Goal: Task Accomplishment & Management: Manage account settings

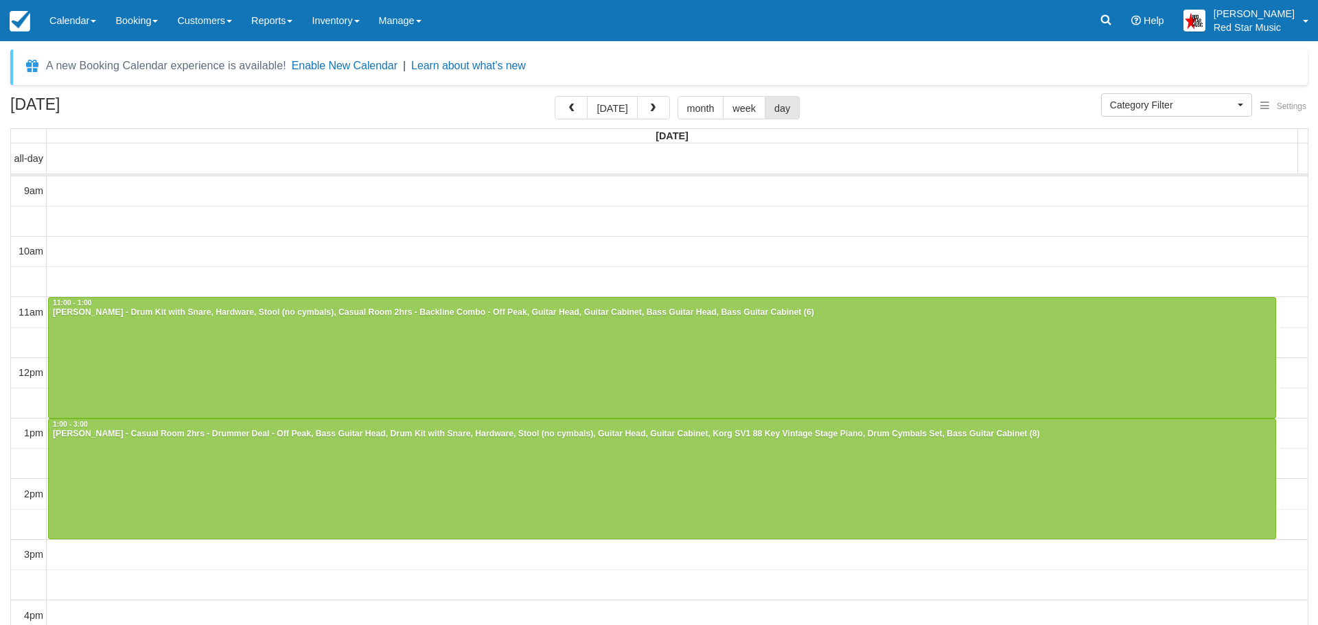
select select
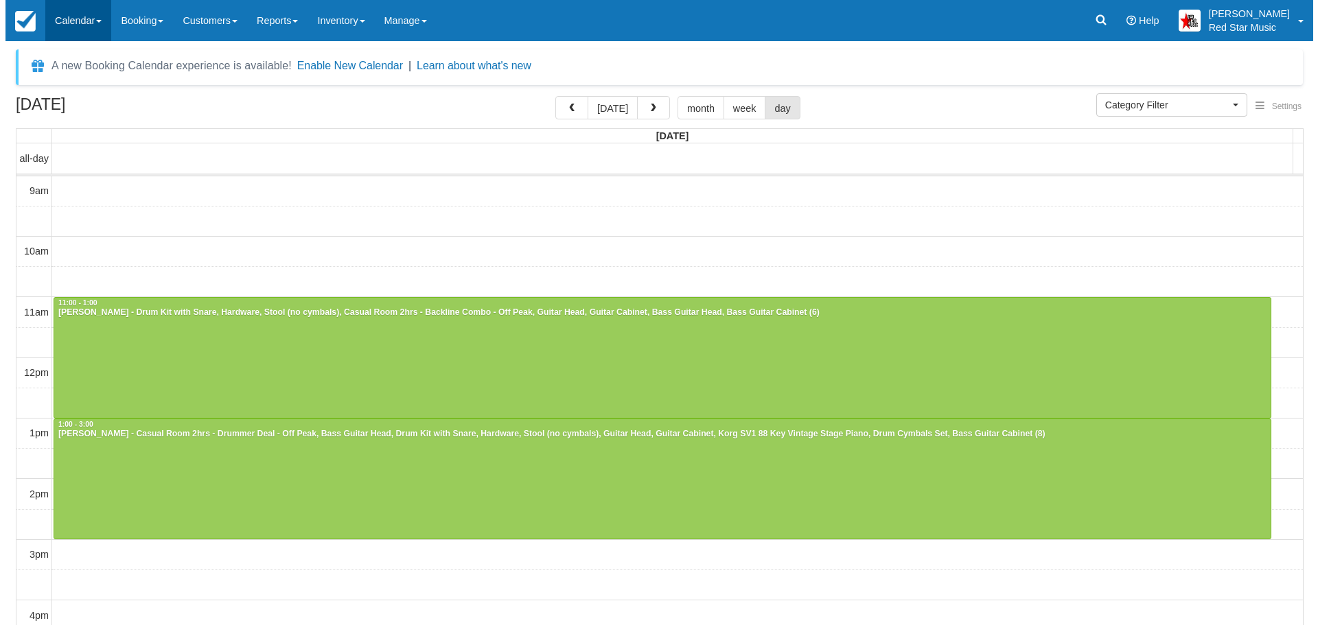
scroll to position [3, 0]
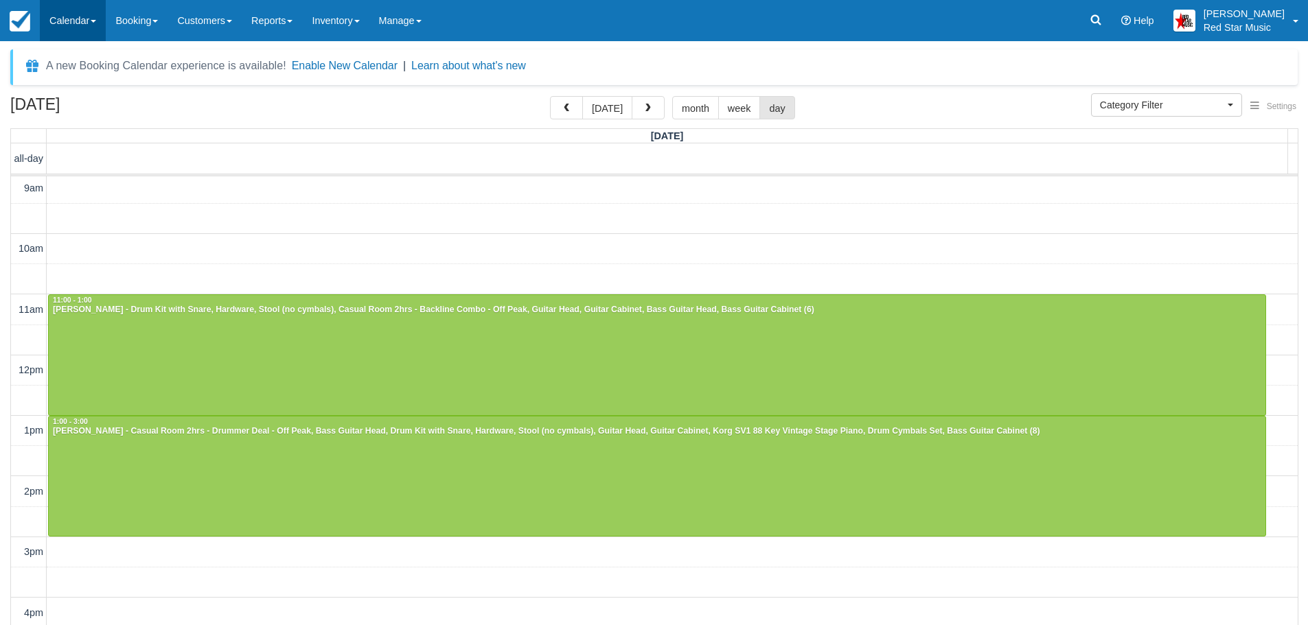
click at [69, 15] on link "Calendar" at bounding box center [73, 20] width 66 height 41
click at [601, 103] on button "[DATE]" at bounding box center [607, 107] width 50 height 23
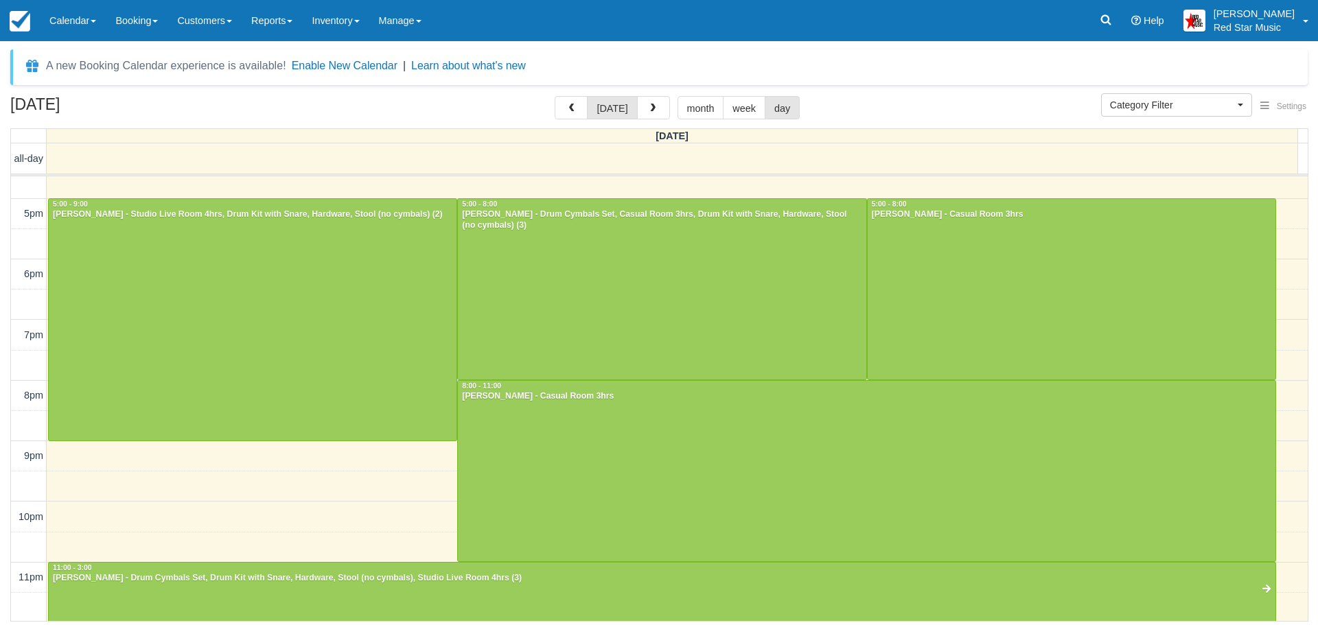
scroll to position [464, 0]
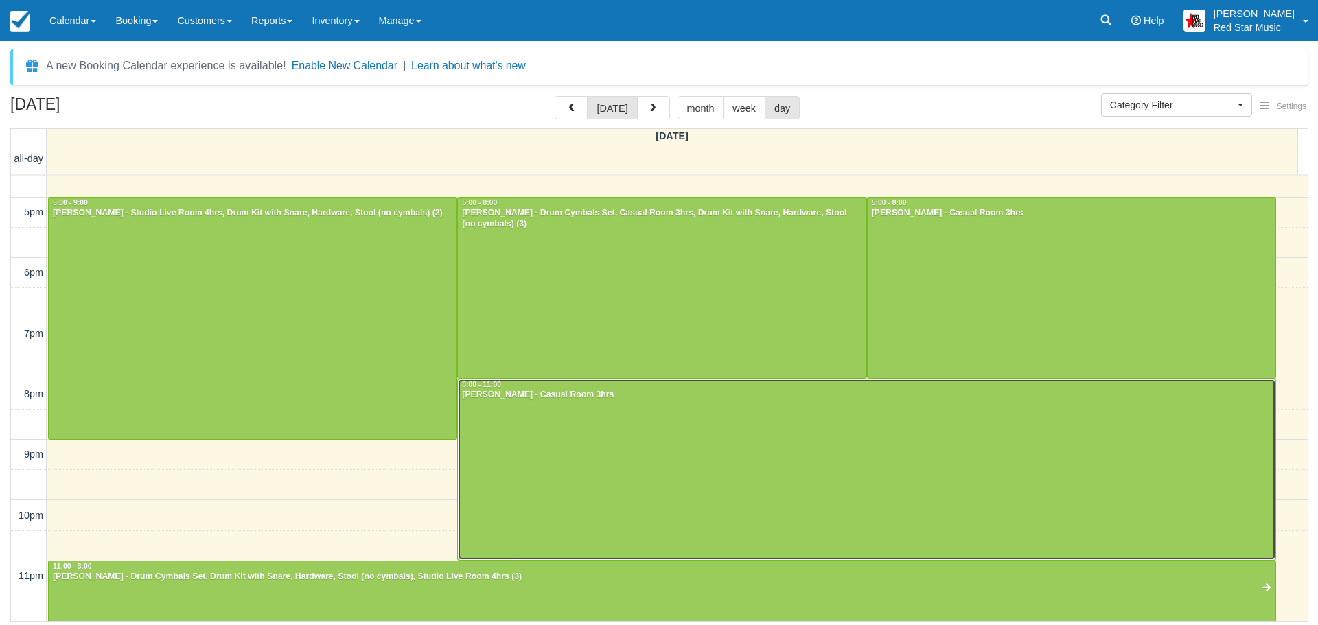
click at [835, 444] on div at bounding box center [867, 470] width 818 height 181
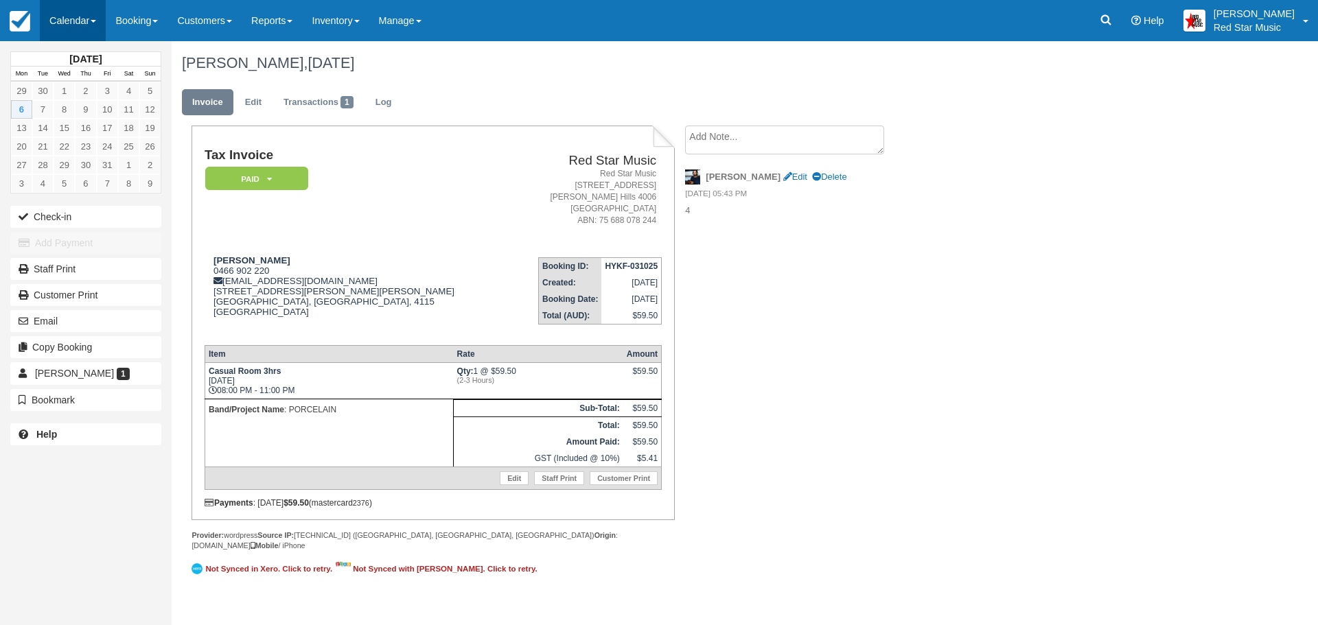
click at [63, 19] on link "Calendar" at bounding box center [73, 20] width 66 height 41
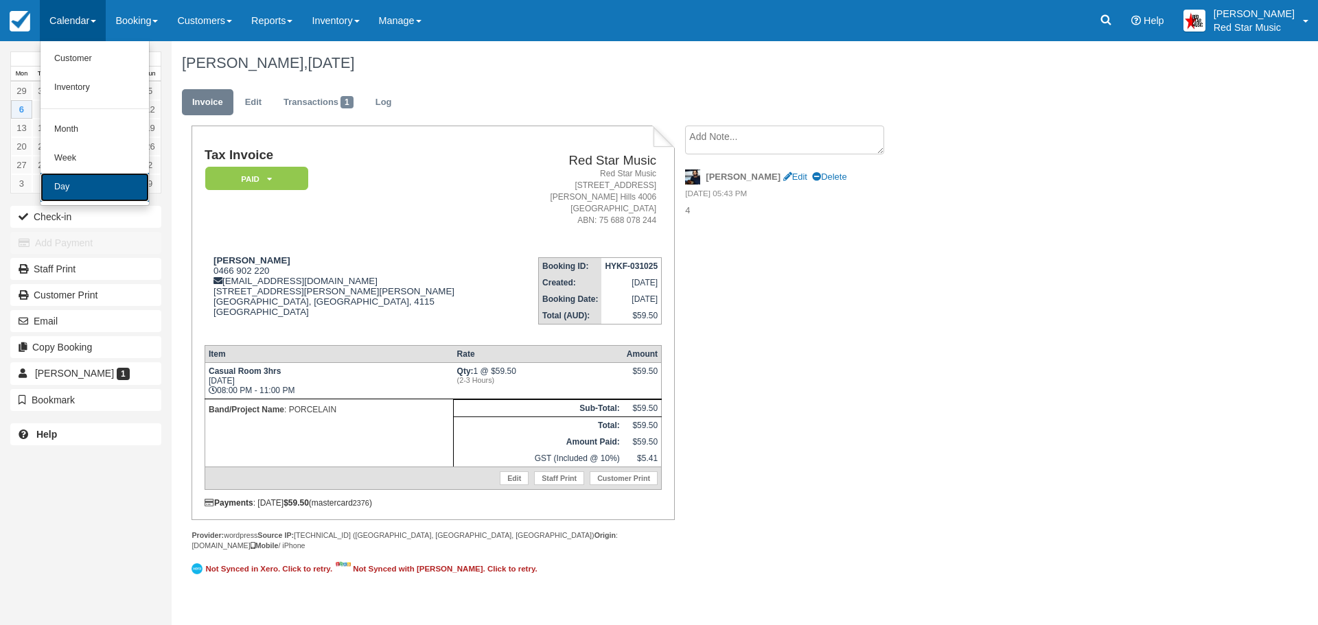
click at [75, 181] on link "Day" at bounding box center [95, 187] width 108 height 29
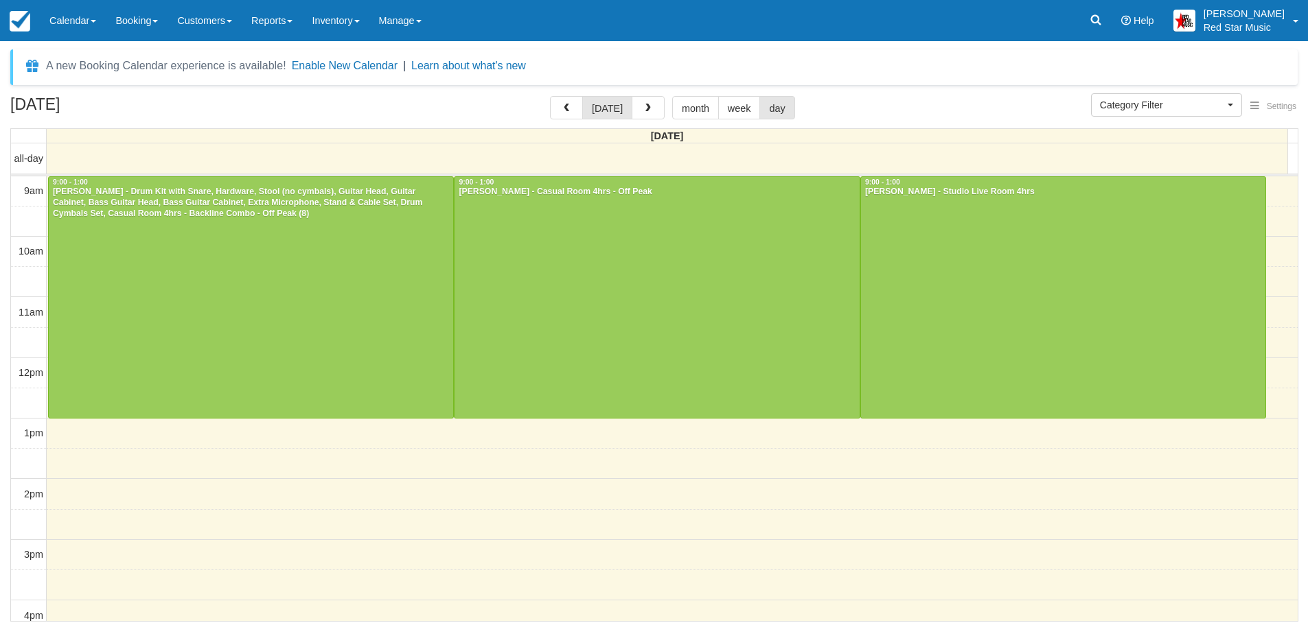
select select
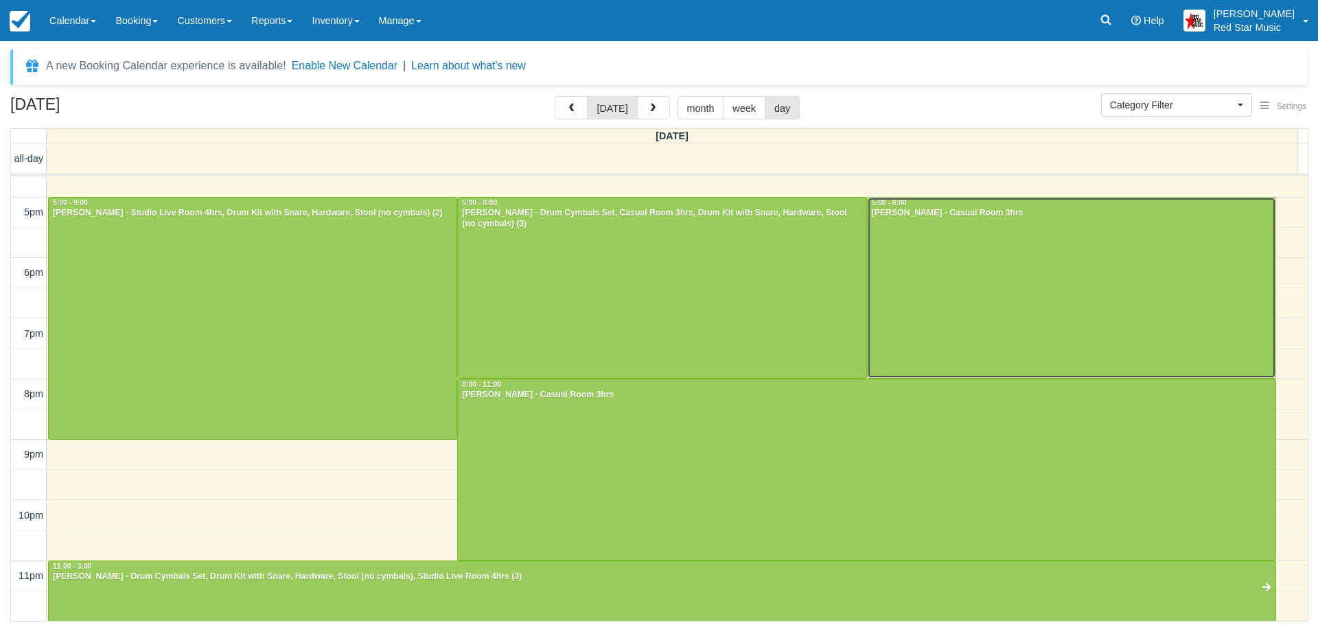
click at [1083, 293] on div at bounding box center [1072, 288] width 408 height 181
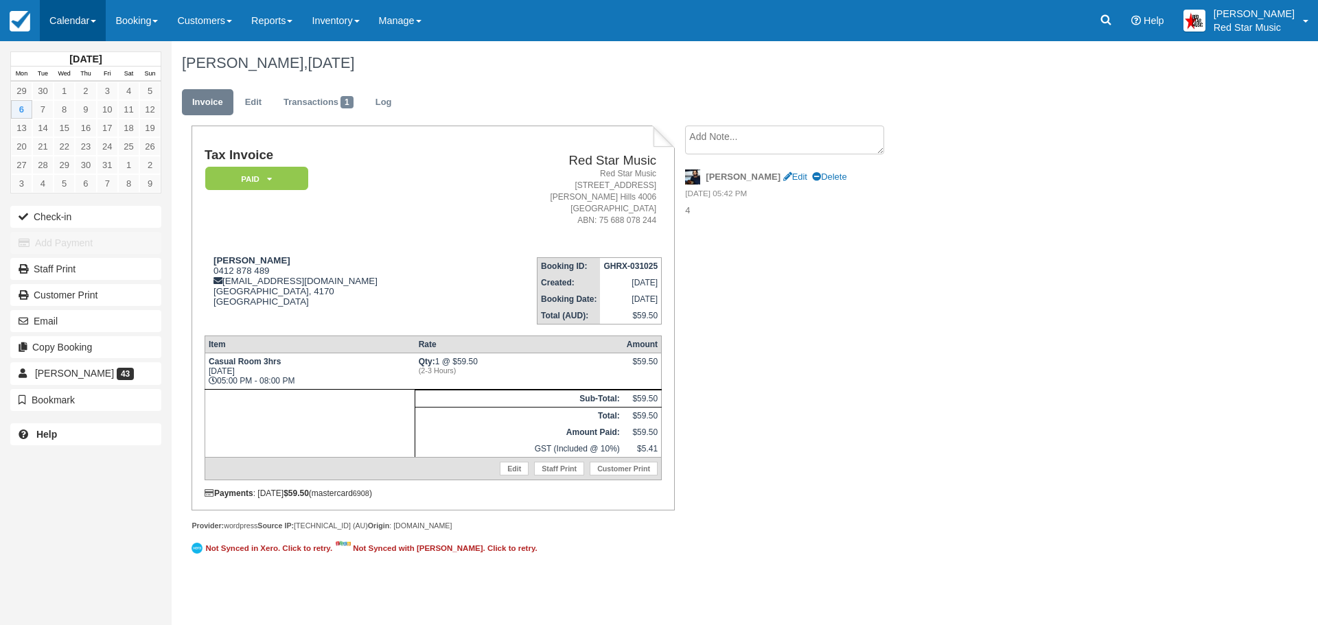
click at [62, 19] on link "Calendar" at bounding box center [73, 20] width 66 height 41
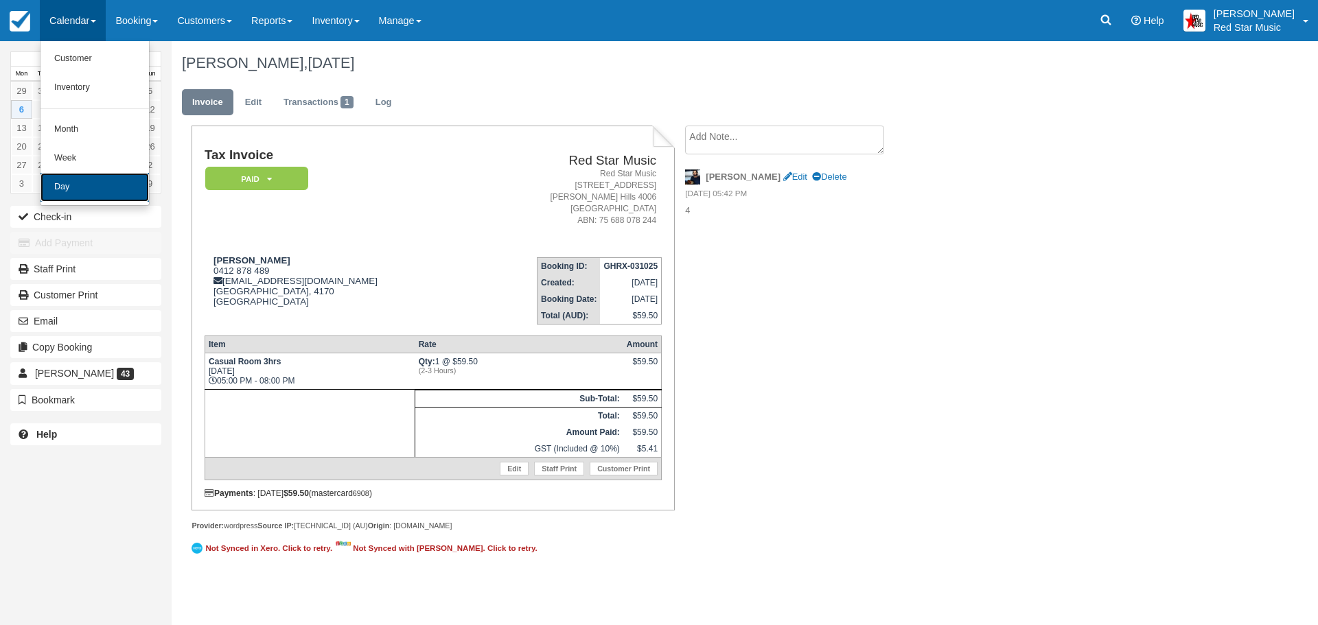
click at [82, 181] on link "Day" at bounding box center [95, 187] width 108 height 29
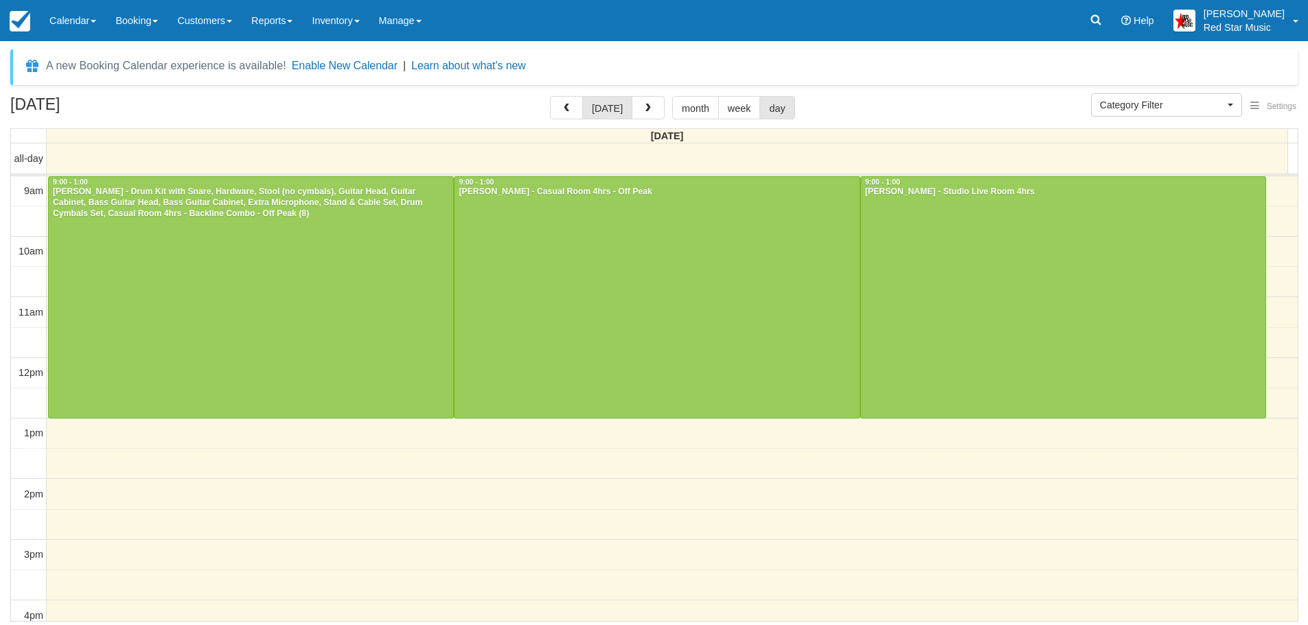
select select
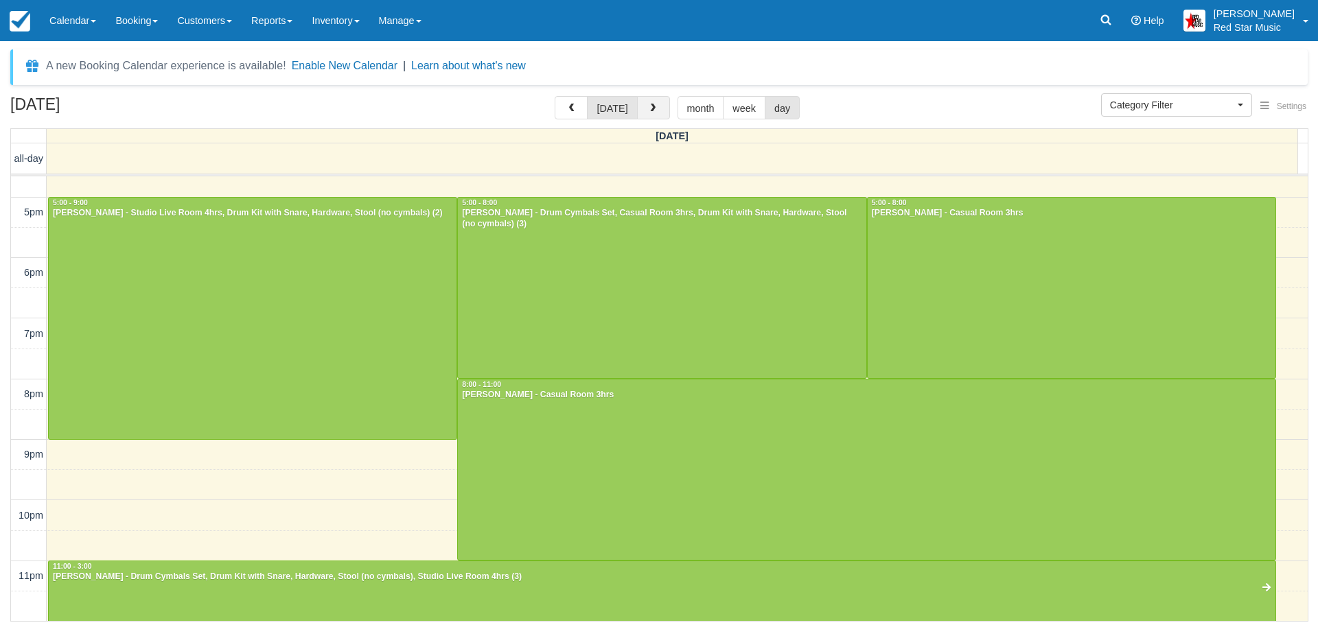
click at [648, 104] on span "button" at bounding box center [653, 109] width 10 height 10
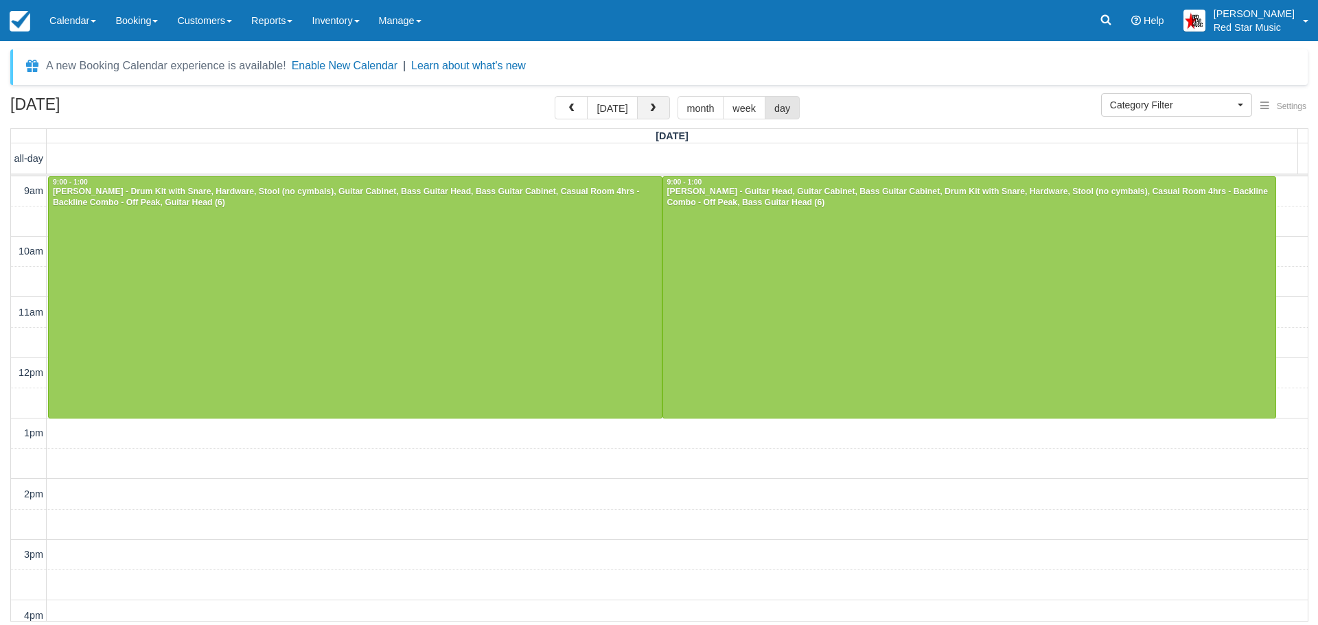
click at [643, 105] on button "button" at bounding box center [653, 107] width 33 height 23
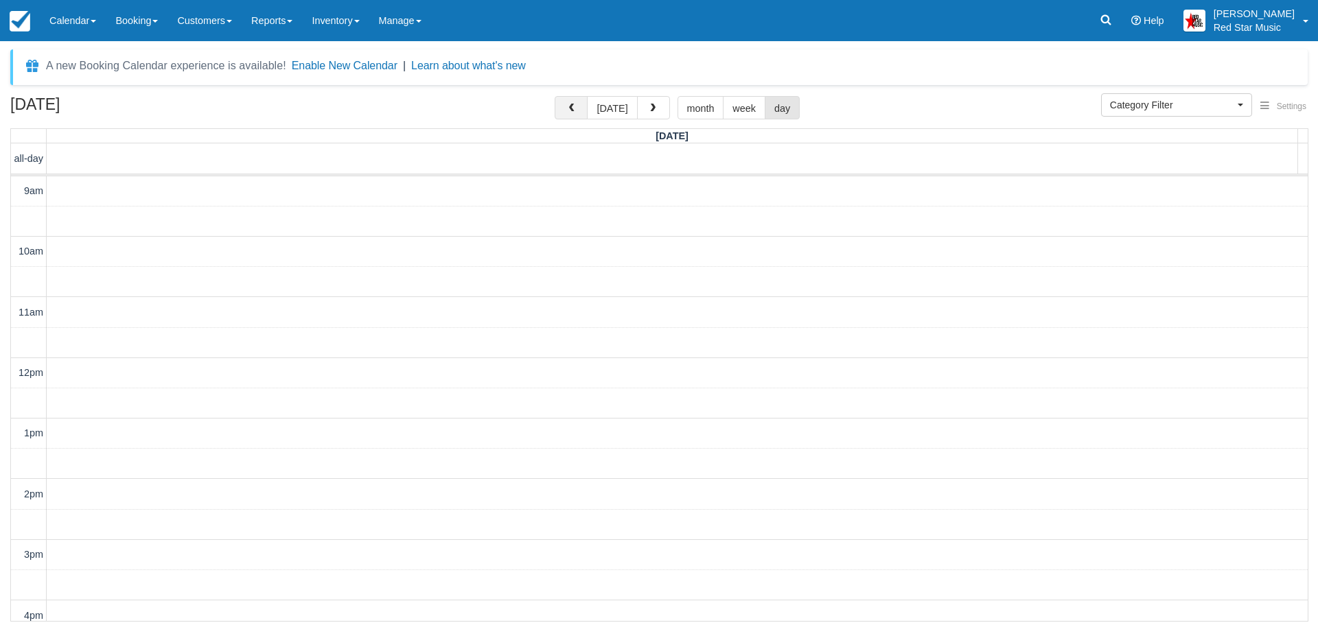
click at [575, 106] on span "button" at bounding box center [571, 109] width 10 height 10
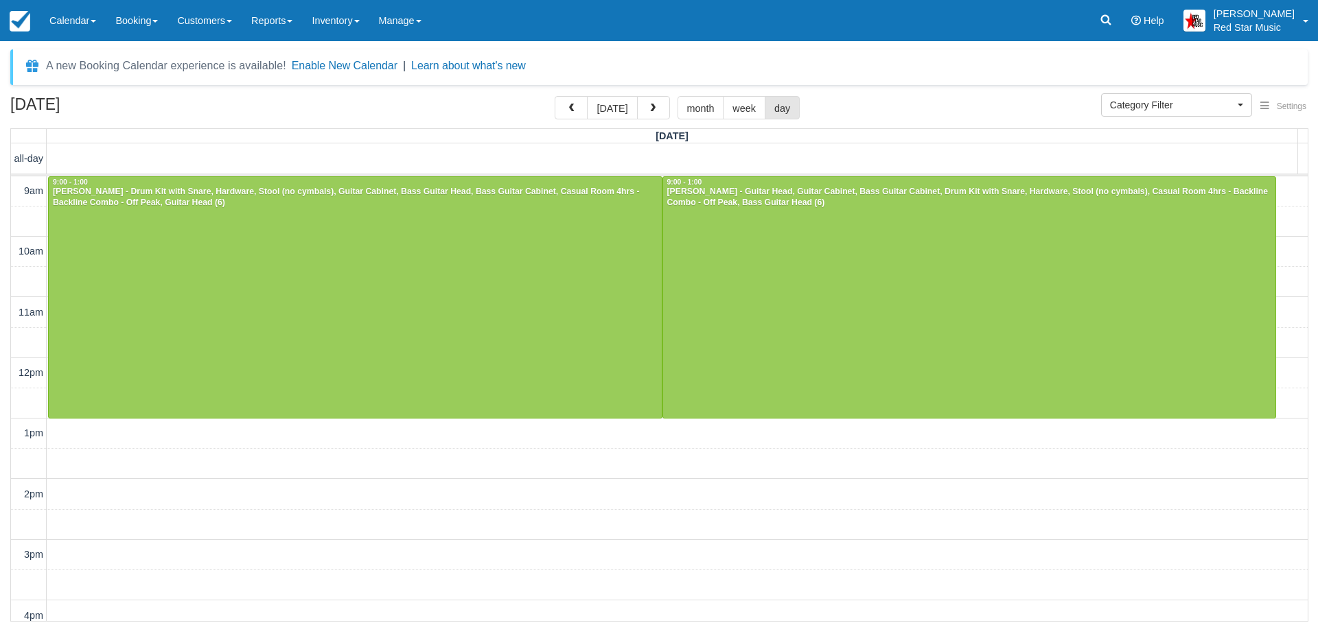
scroll to position [61, 0]
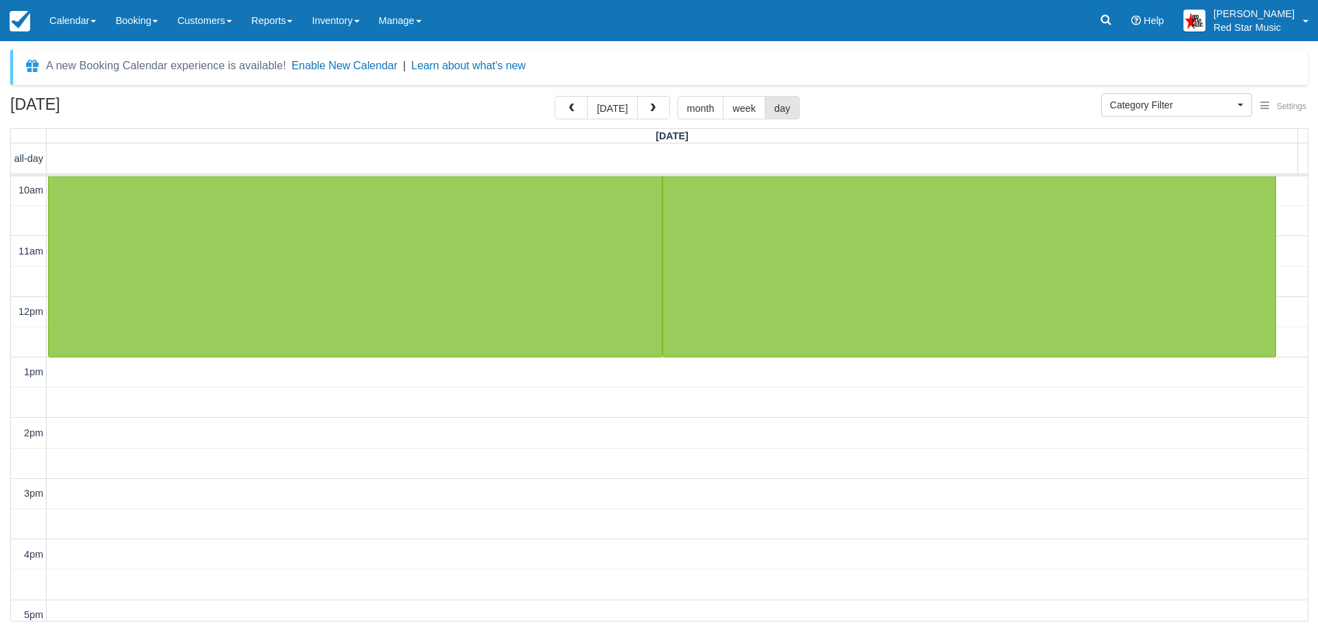
click at [575, 106] on span "button" at bounding box center [571, 109] width 10 height 10
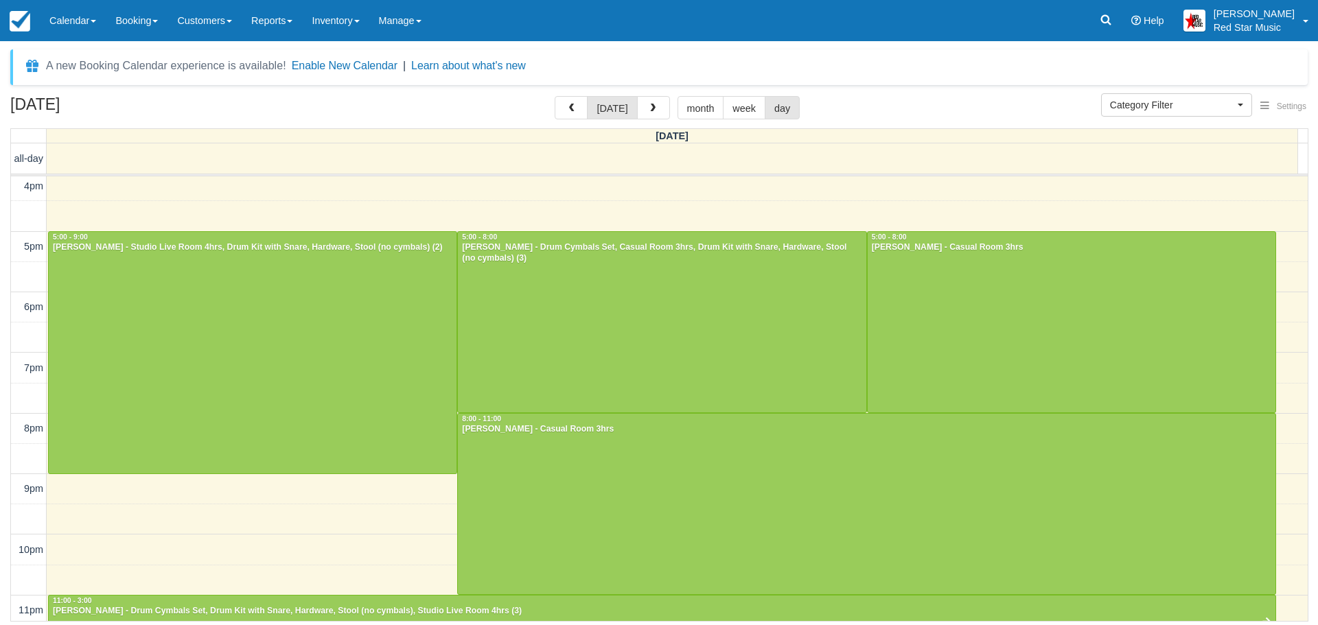
scroll to position [464, 0]
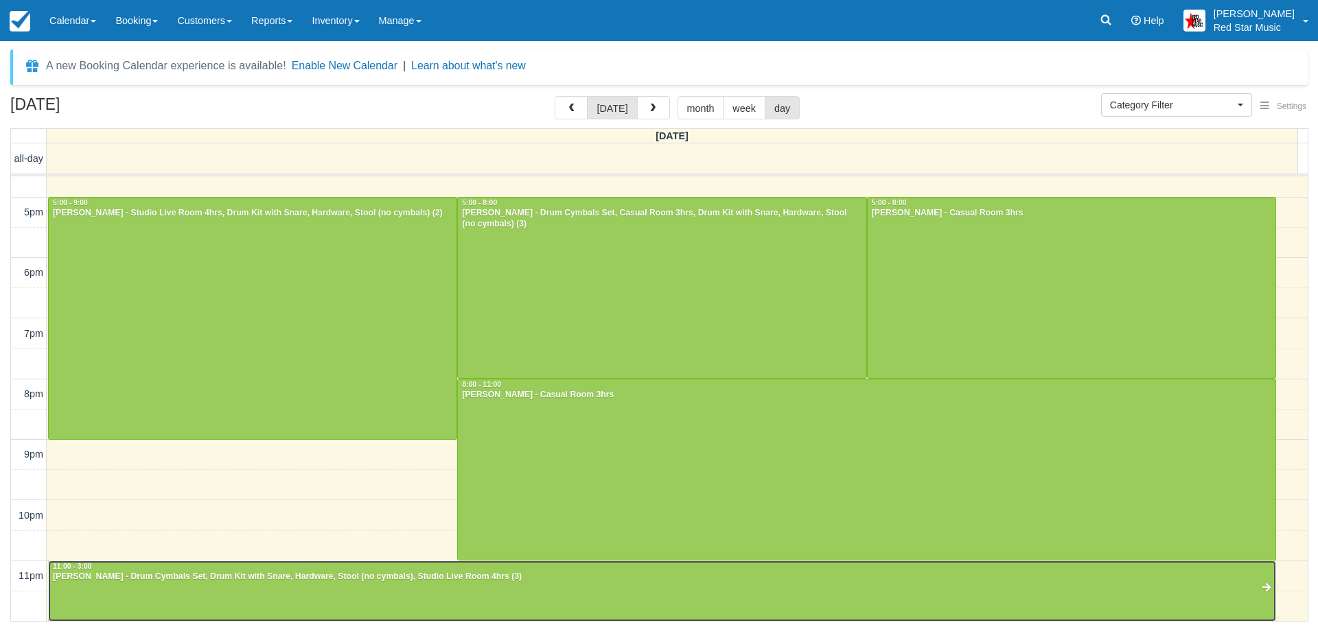
click at [590, 592] on div at bounding box center [662, 592] width 1227 height 60
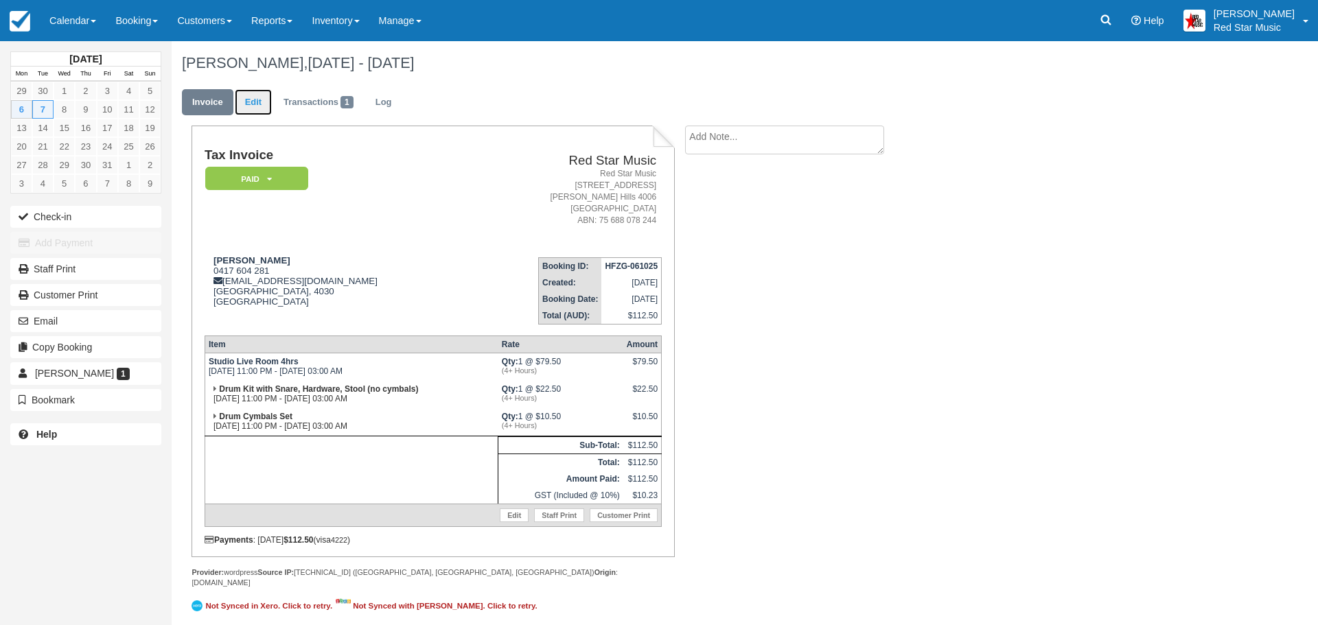
click at [254, 97] on link "Edit" at bounding box center [253, 102] width 37 height 27
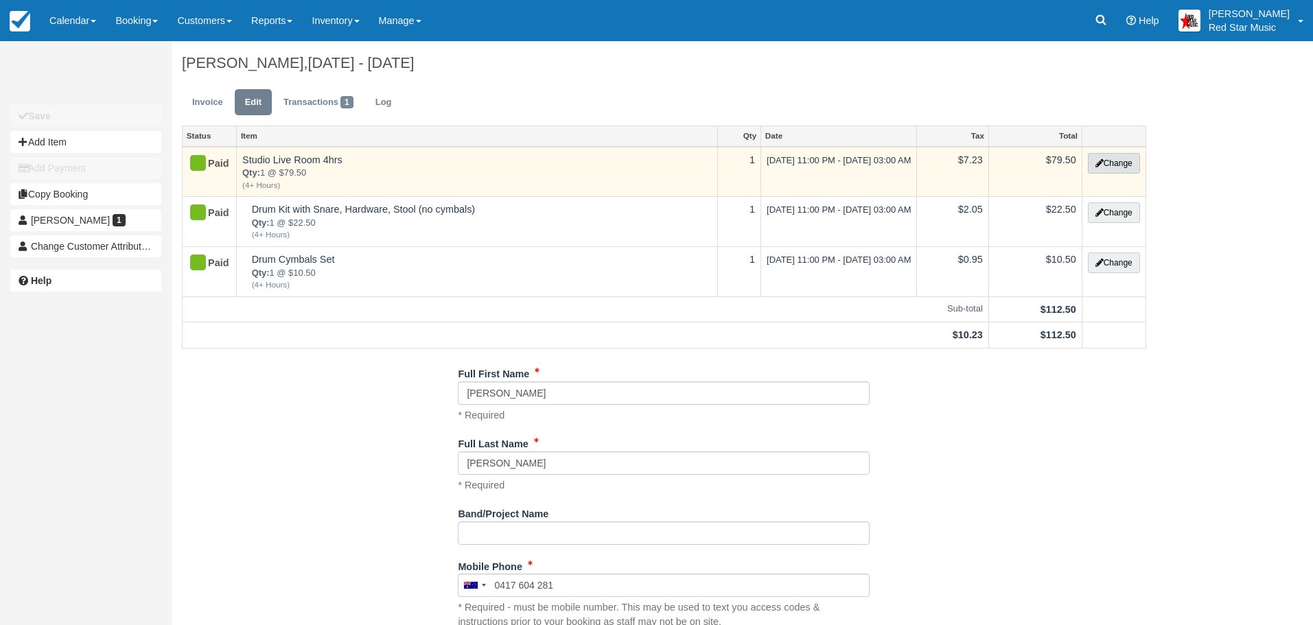
click at [1120, 162] on button "Change" at bounding box center [1114, 163] width 52 height 21
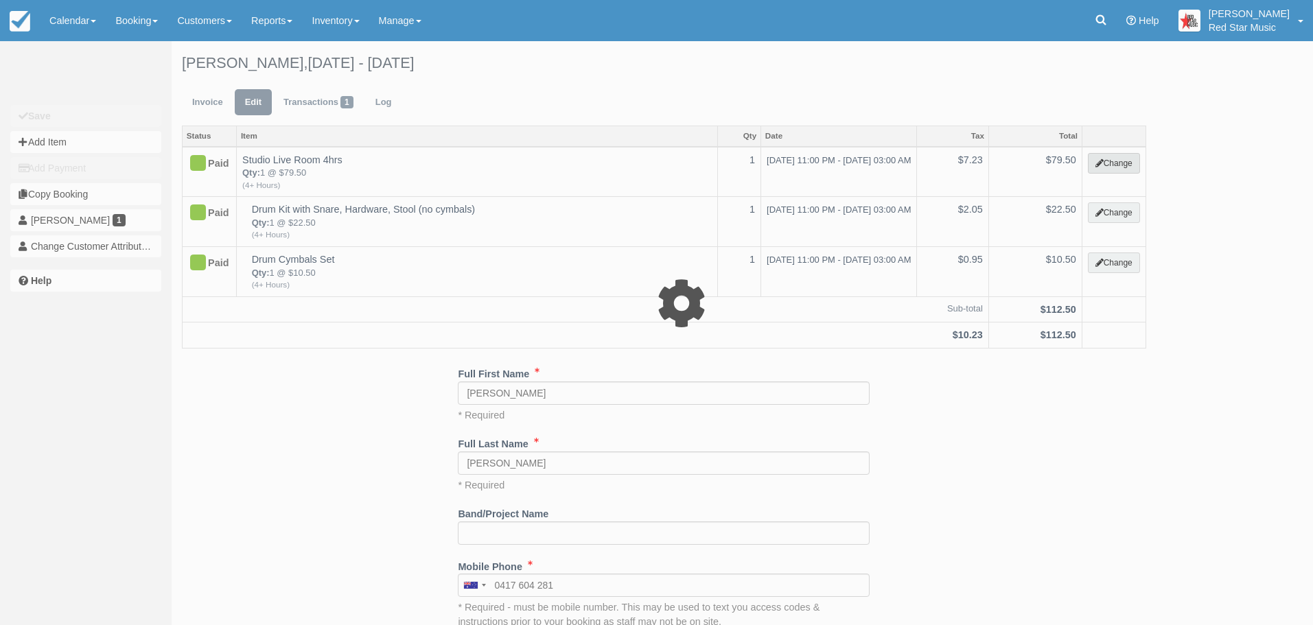
select select "6"
type input "79.50"
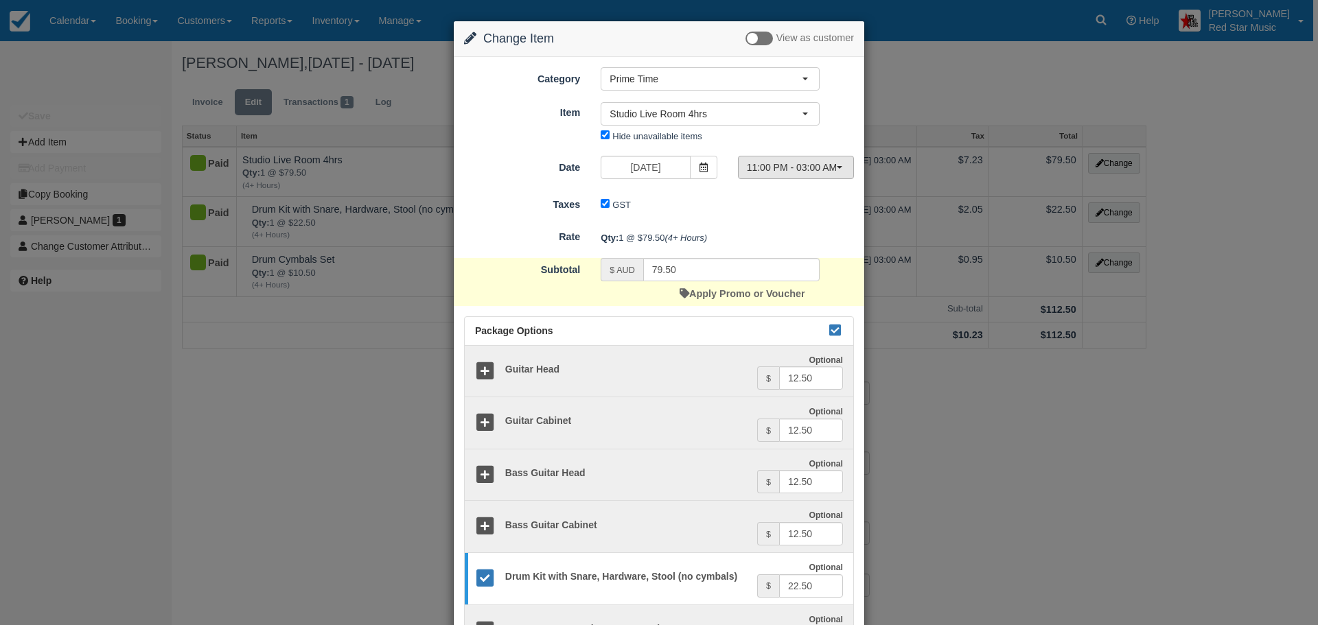
click at [838, 164] on button "11:00 PM - 03:00 AM" at bounding box center [796, 167] width 116 height 23
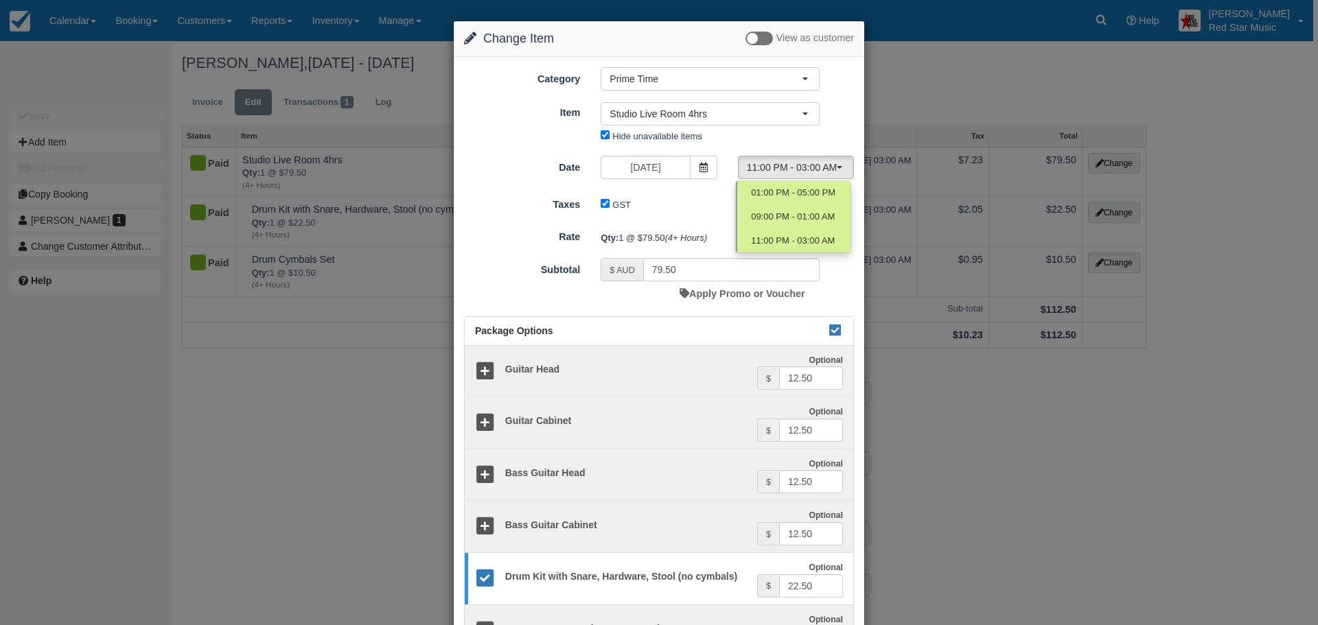
click at [845, 79] on div "Category Prime Time Staff Prime Time Off Peak All Access HAPPY FRIDAY SPECIAL! …" at bounding box center [659, 78] width 410 height 23
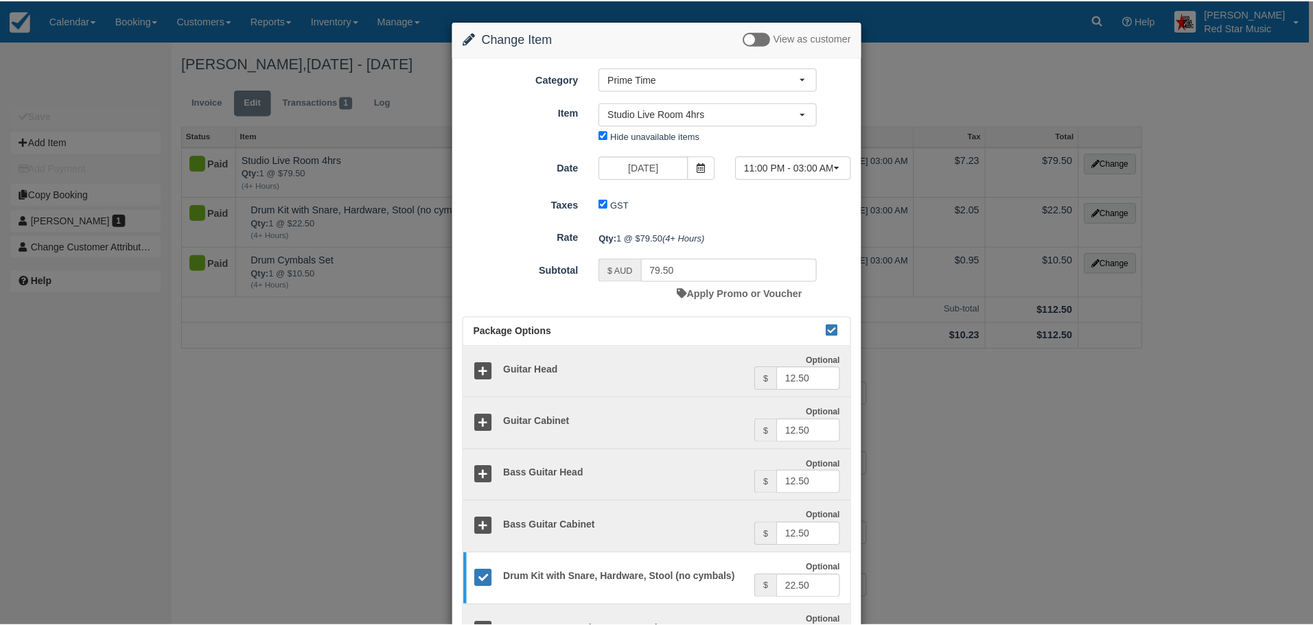
scroll to position [277, 0]
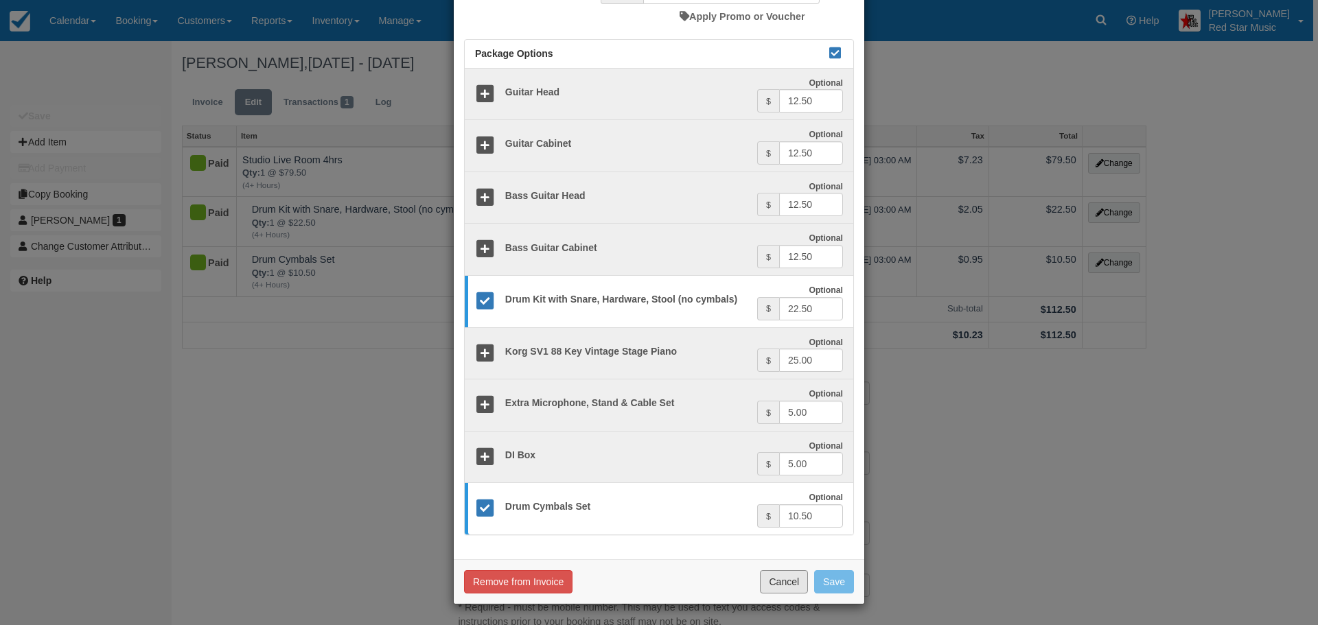
click at [783, 579] on button "Cancel" at bounding box center [784, 581] width 48 height 23
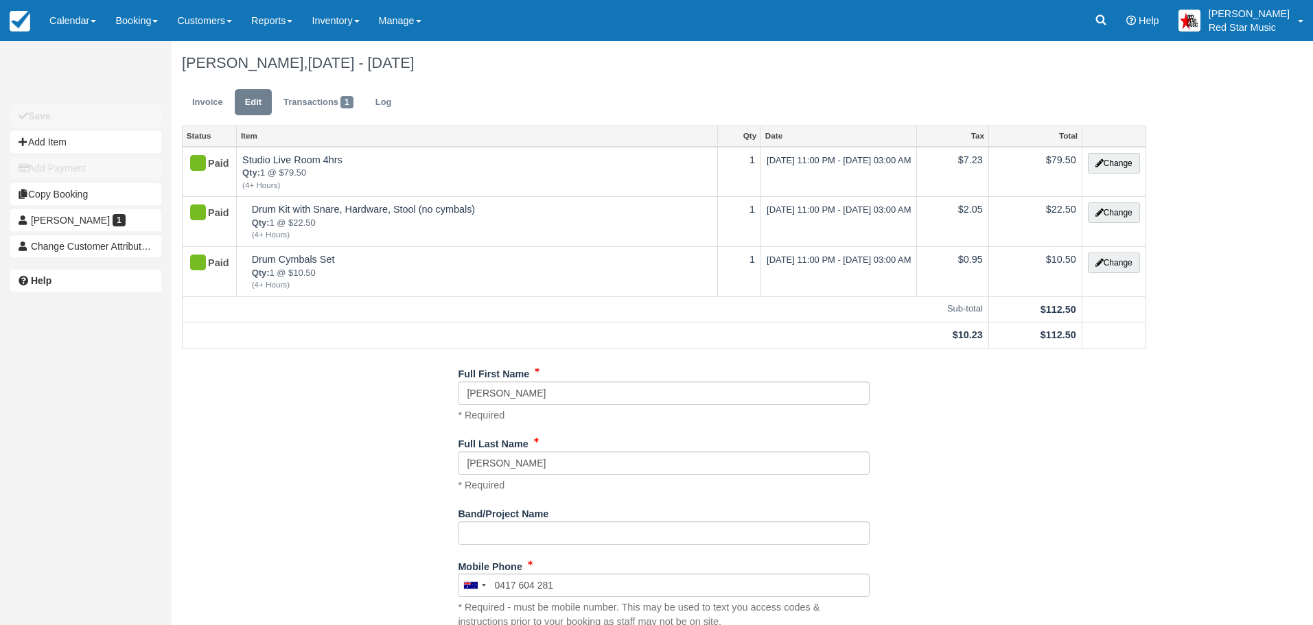
drag, startPoint x: 59, startPoint y: 20, endPoint x: 65, endPoint y: 48, distance: 28.7
click at [60, 20] on link "Calendar" at bounding box center [73, 20] width 66 height 41
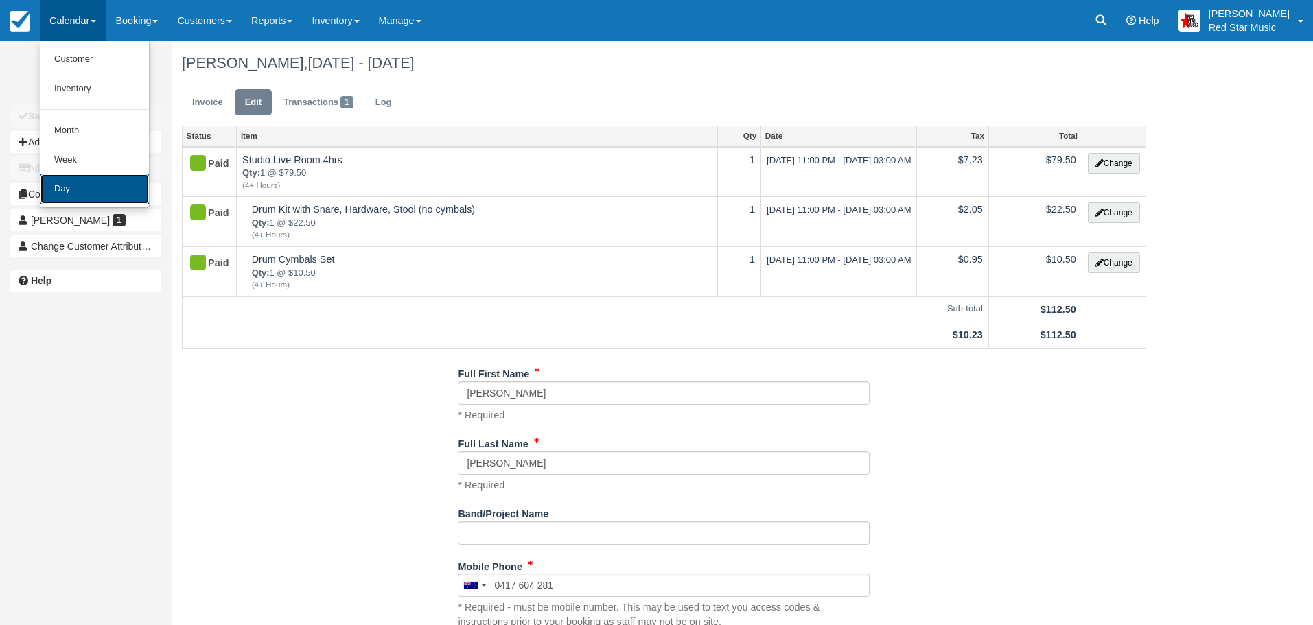
click at [63, 176] on link "Day" at bounding box center [95, 189] width 108 height 30
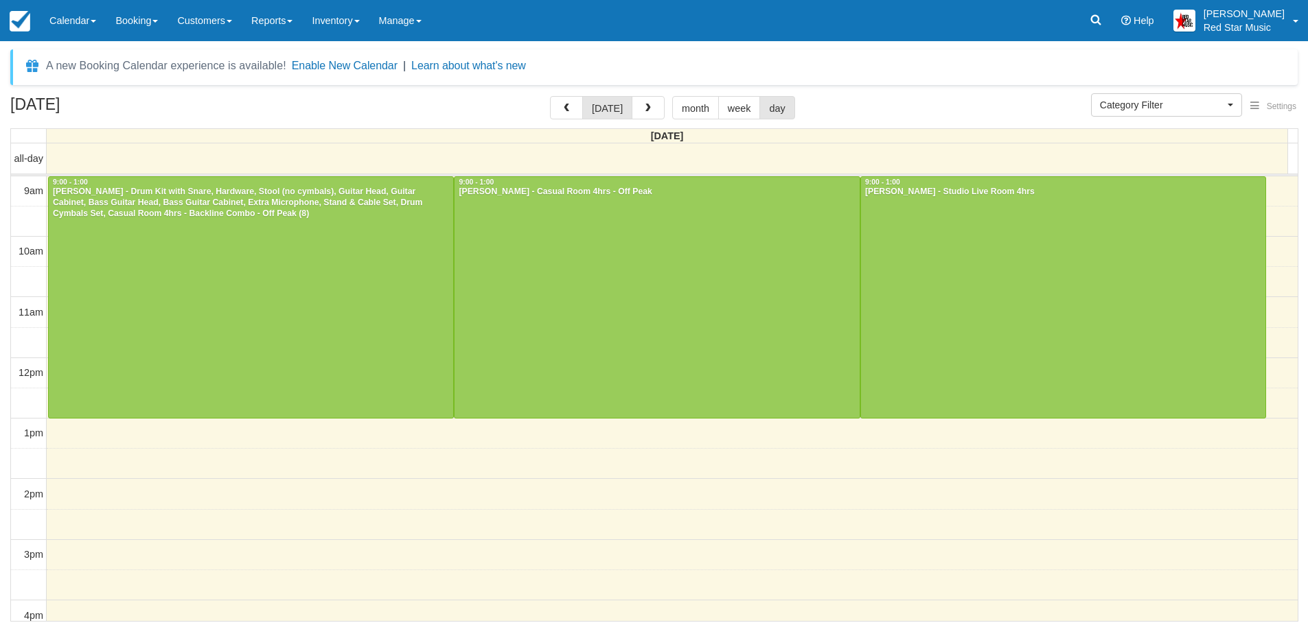
select select
